Goal: Transaction & Acquisition: Purchase product/service

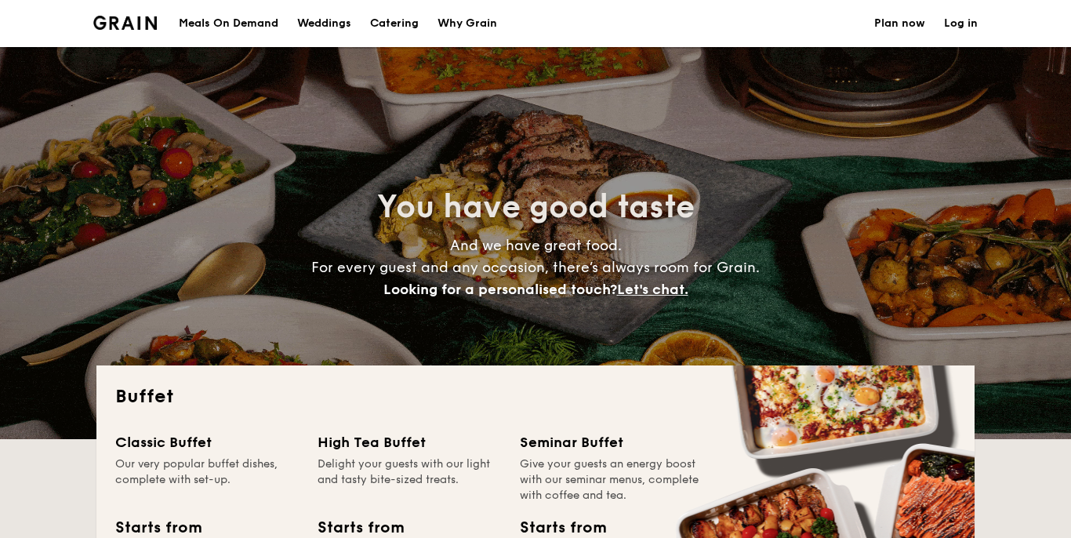
select select
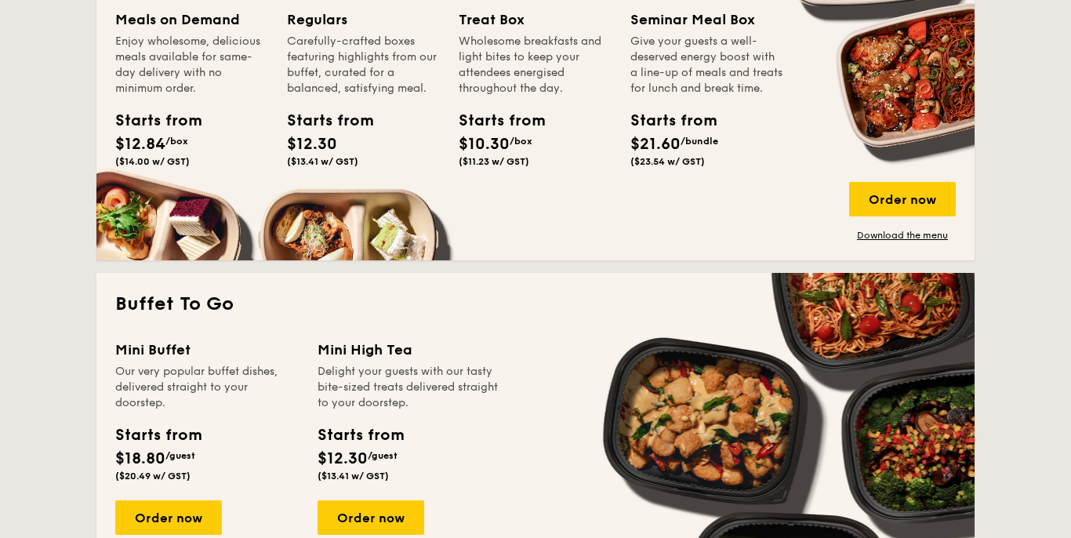
scroll to position [795, 0]
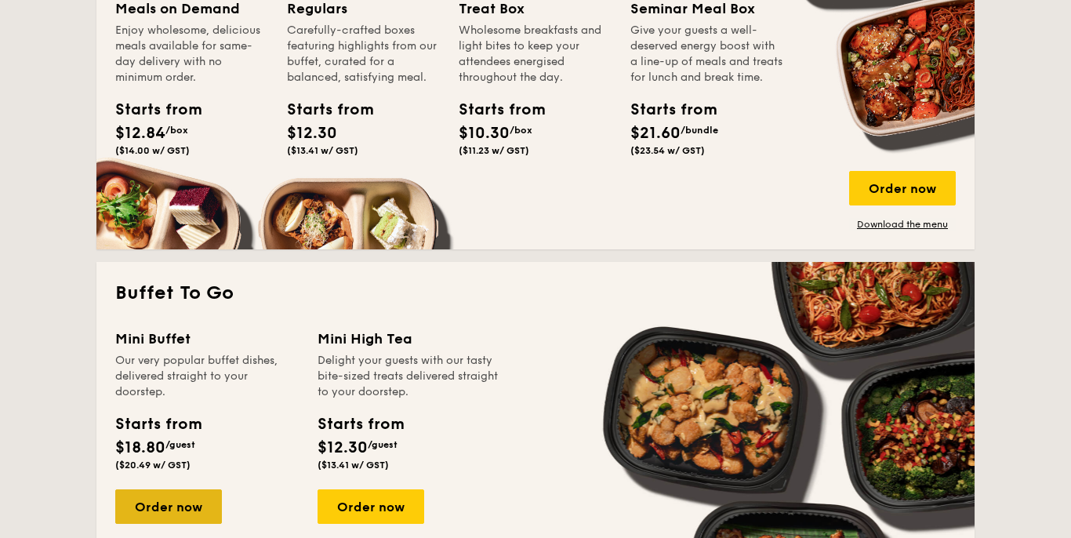
click at [188, 514] on div "Order now" at bounding box center [168, 506] width 107 height 34
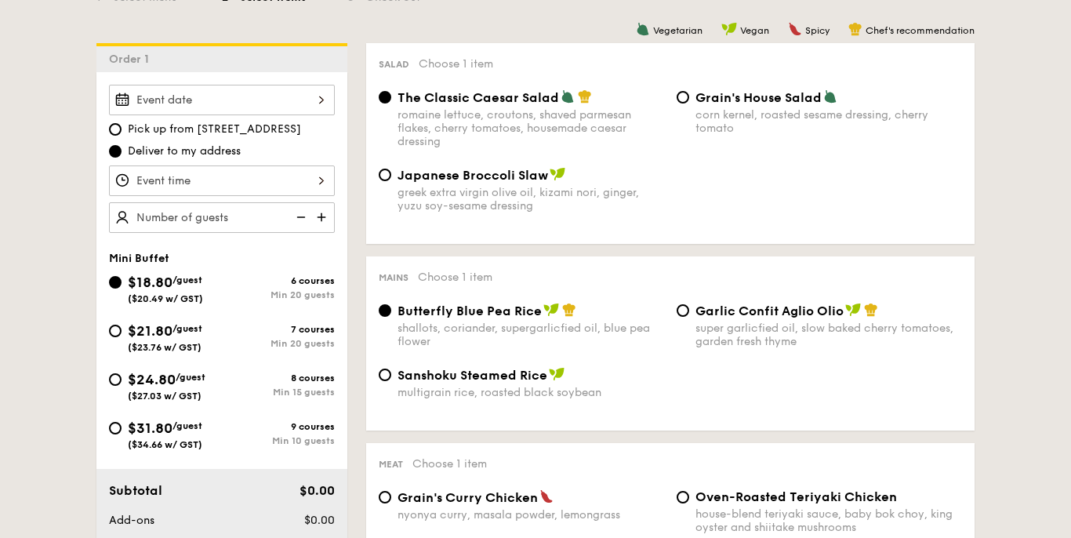
scroll to position [428, 0]
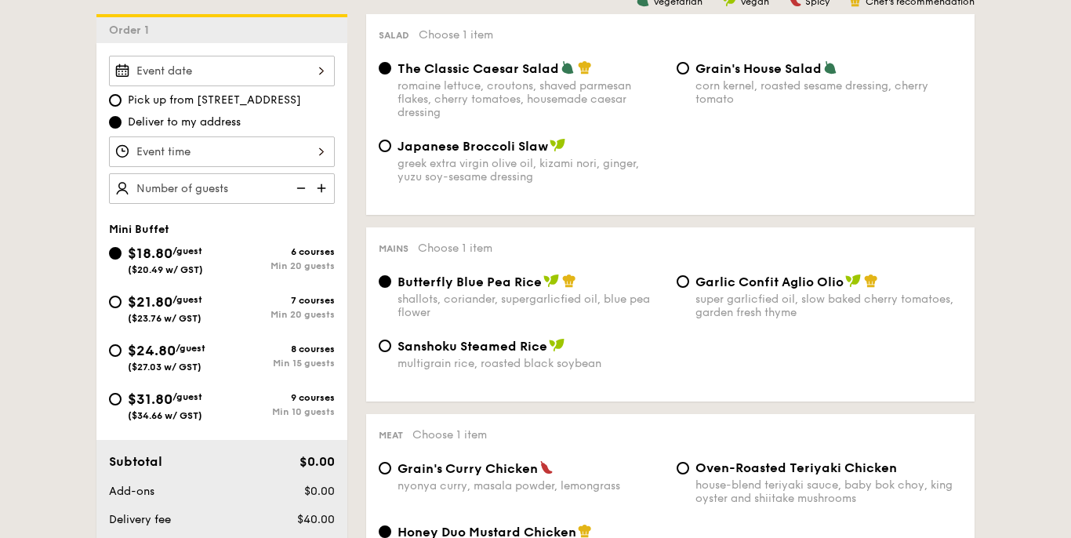
click at [118, 307] on div "$21.80 /guest ($23.76 w/ GST)" at bounding box center [165, 307] width 113 height 33
click at [118, 307] on input "$21.80 /guest ($23.76 w/ GST) 7 courses Min 20 guests" at bounding box center [115, 302] width 13 height 13
radio input "true"
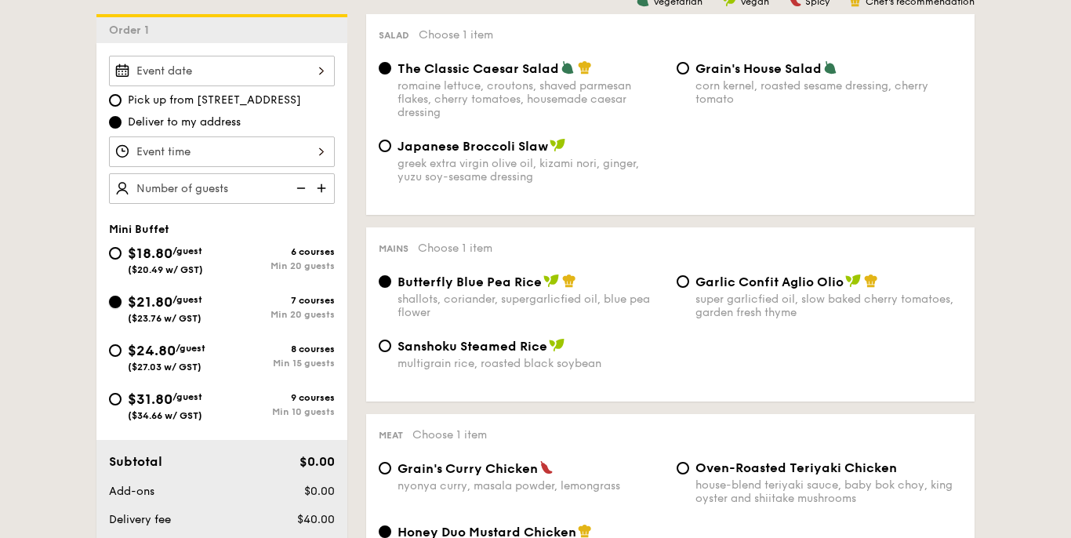
radio input "false"
radio input "true"
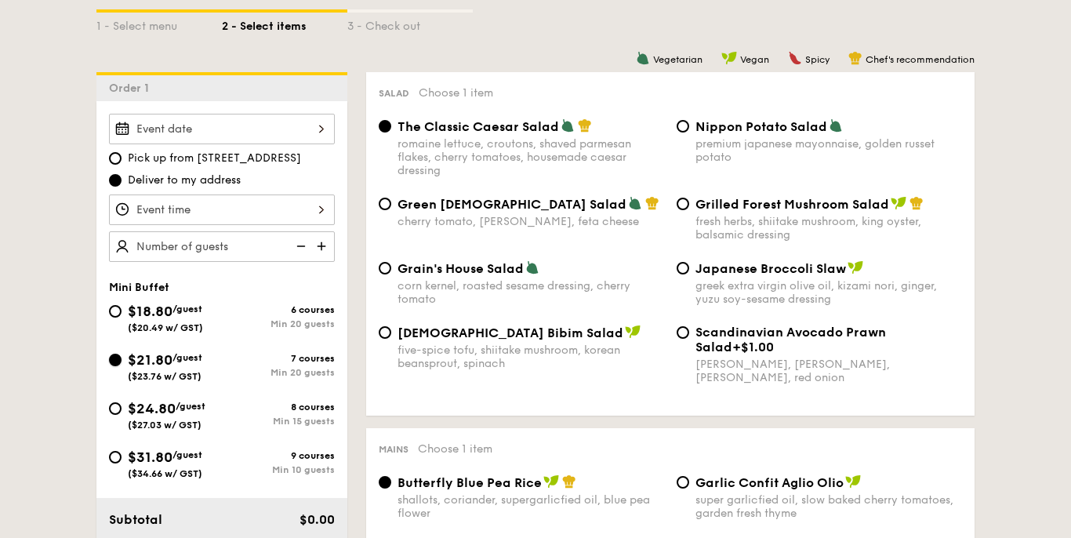
scroll to position [375, 0]
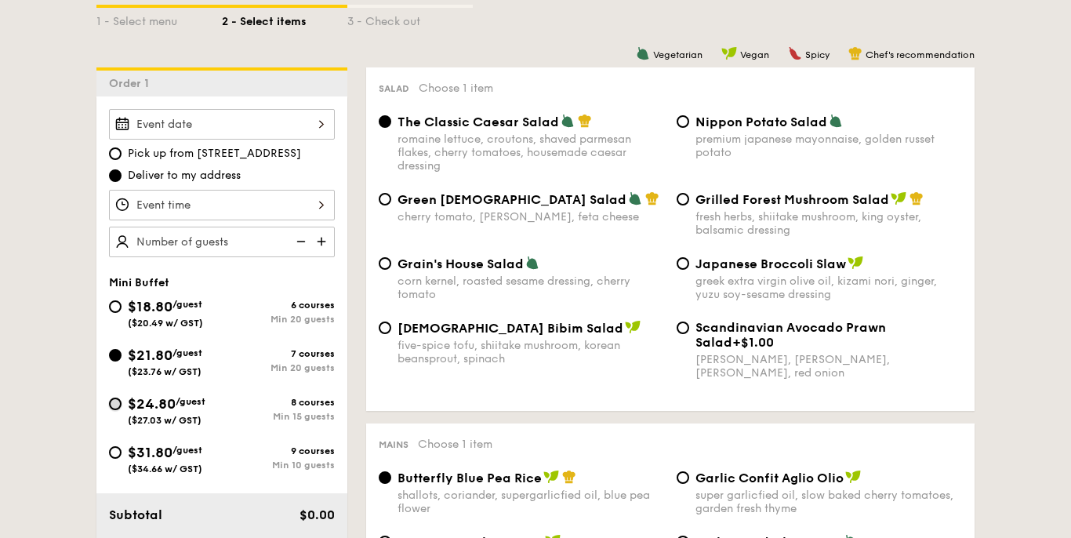
click at [116, 409] on input "$24.80 /guest ($27.03 w/ GST) 8 courses Min 15 guests" at bounding box center [115, 403] width 13 height 13
radio input "true"
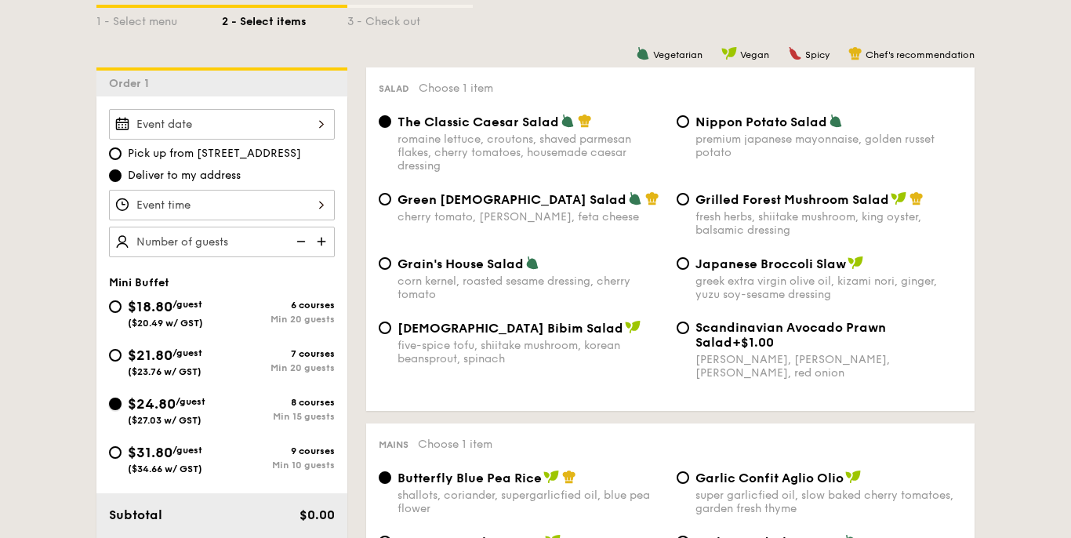
radio input "true"
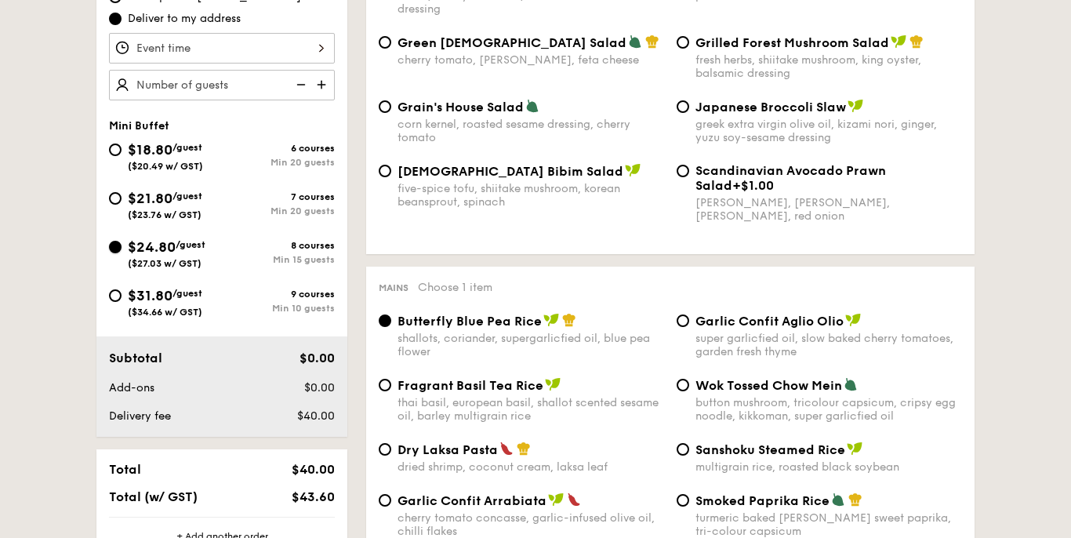
scroll to position [533, 0]
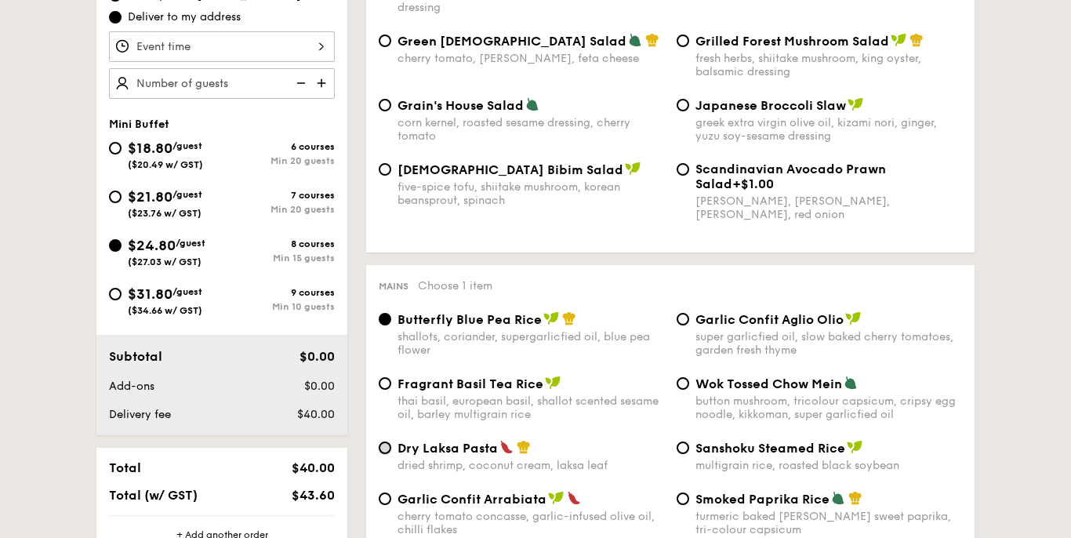
click at [388, 452] on input "Dry Laksa Pasta dried shrimp, coconut cream, laksa leaf" at bounding box center [385, 447] width 13 height 13
radio input "true"
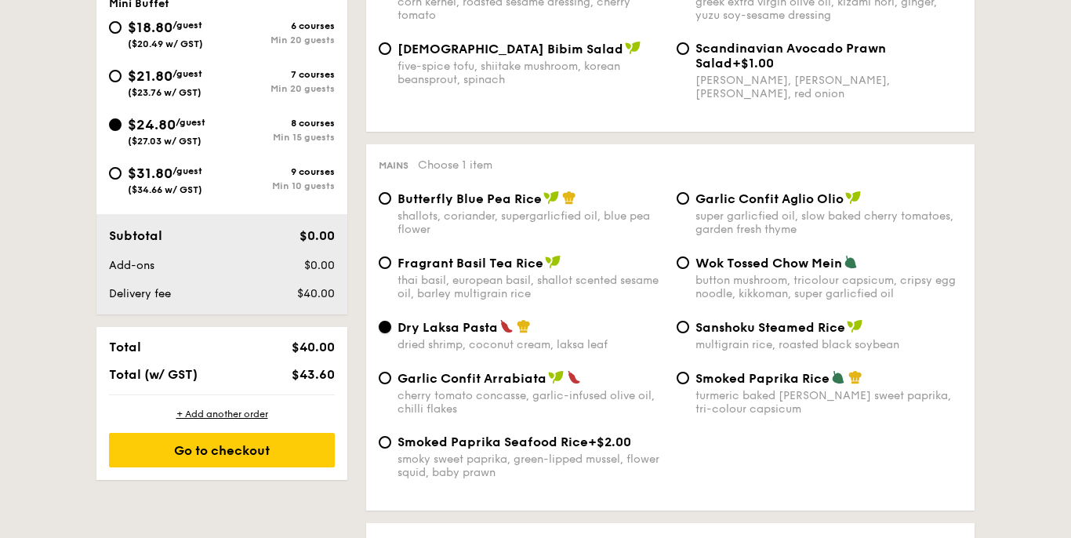
scroll to position [644, 0]
